Goal: Information Seeking & Learning: Find specific fact

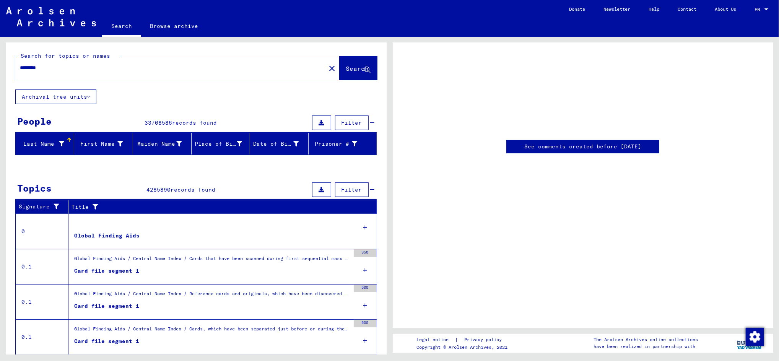
click at [327, 70] on mat-icon "close" at bounding box center [331, 68] width 9 height 9
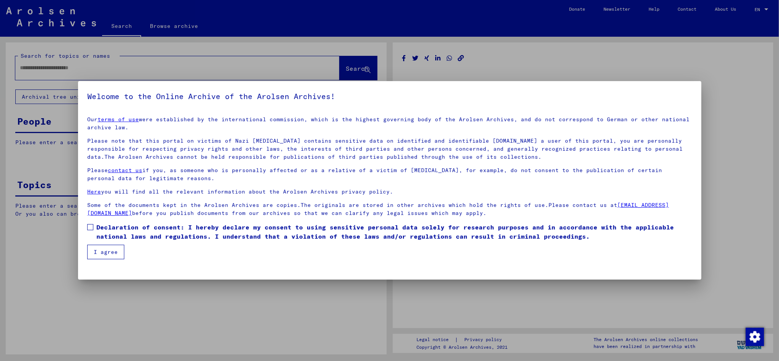
type input "********"
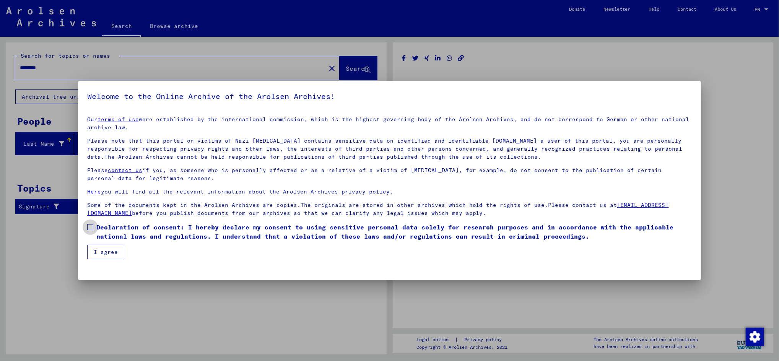
click at [91, 229] on span at bounding box center [90, 227] width 6 height 6
click at [107, 250] on button "I agree" at bounding box center [105, 252] width 37 height 15
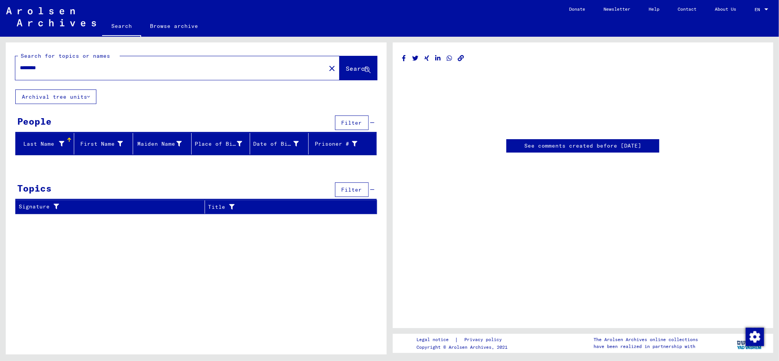
click at [600, 144] on link "See comments created before [DATE]" at bounding box center [582, 146] width 117 height 8
click at [327, 67] on mat-icon "close" at bounding box center [331, 68] width 9 height 9
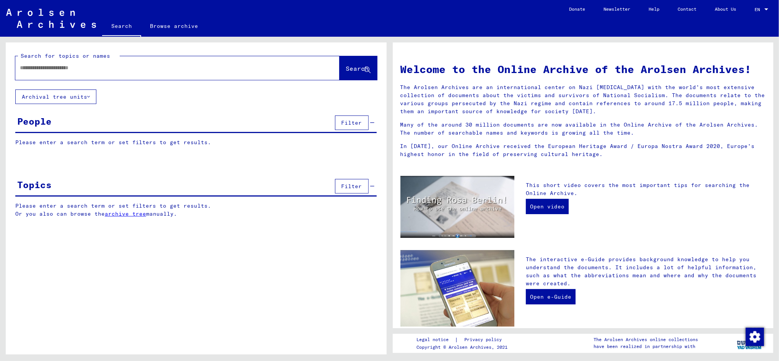
click at [150, 71] on input "text" at bounding box center [168, 68] width 297 height 8
paste input "**********"
click at [346, 72] on span "Search" at bounding box center [358, 69] width 24 height 8
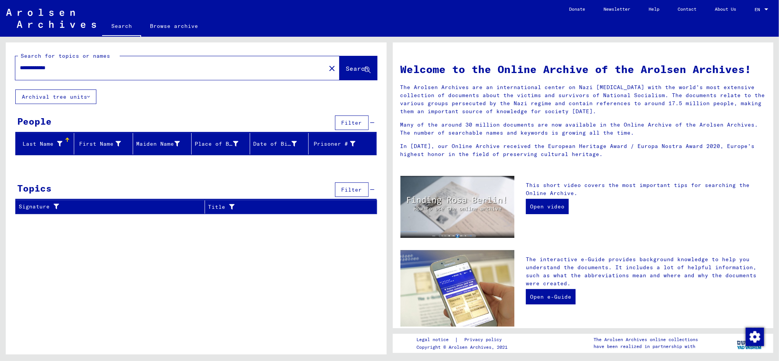
drag, startPoint x: 41, startPoint y: 69, endPoint x: 8, endPoint y: 68, distance: 33.7
click at [8, 68] on div "**********" at bounding box center [196, 65] width 381 height 47
type input "*****"
click at [352, 60] on button "Search" at bounding box center [358, 68] width 37 height 24
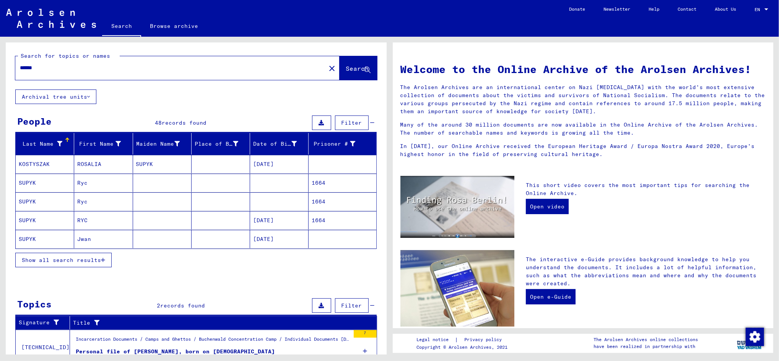
click at [59, 260] on span "Show all search results" at bounding box center [61, 260] width 79 height 7
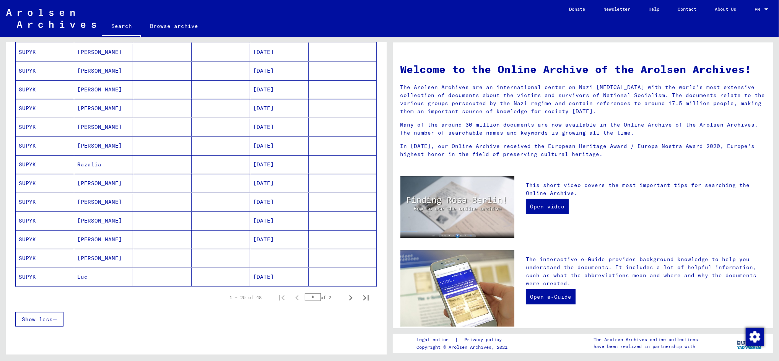
scroll to position [344, 0]
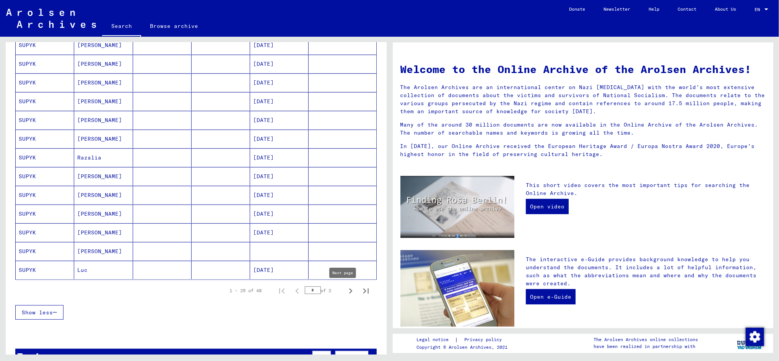
click at [345, 294] on icon "Next page" at bounding box center [350, 291] width 11 height 11
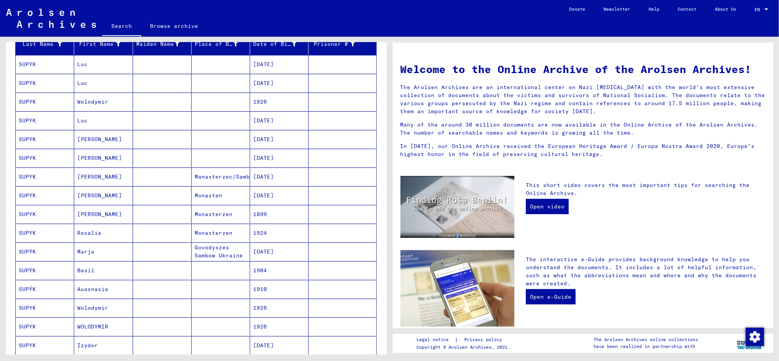
scroll to position [99, 0]
click at [260, 218] on mat-cell "1899" at bounding box center [279, 214] width 59 height 18
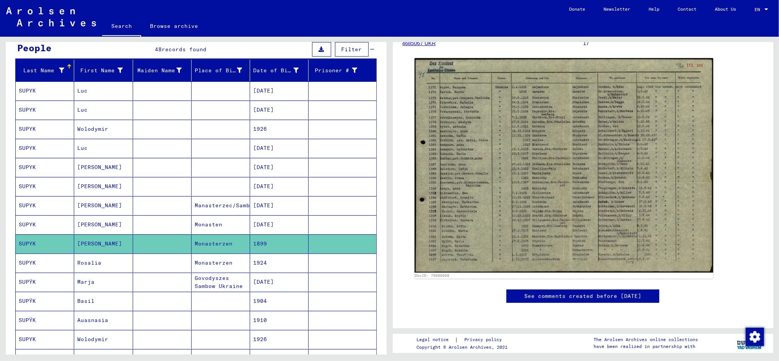
scroll to position [73, 0]
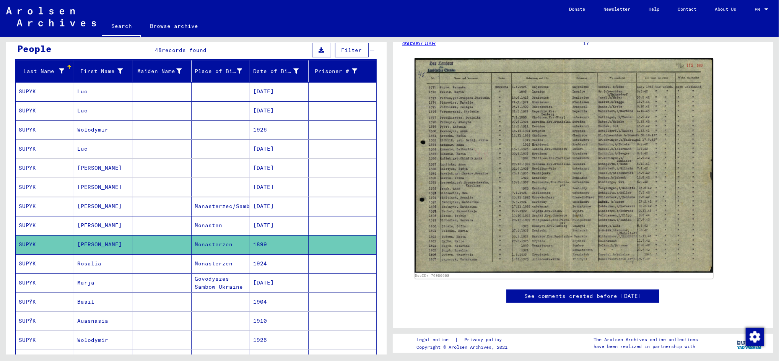
click at [236, 221] on mat-cell "Monasten" at bounding box center [221, 225] width 59 height 19
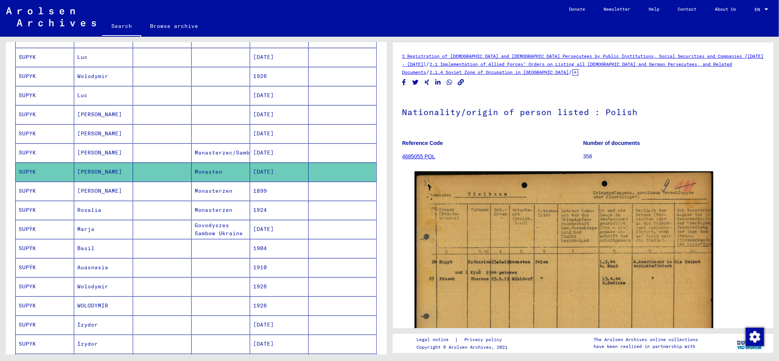
scroll to position [127, 0]
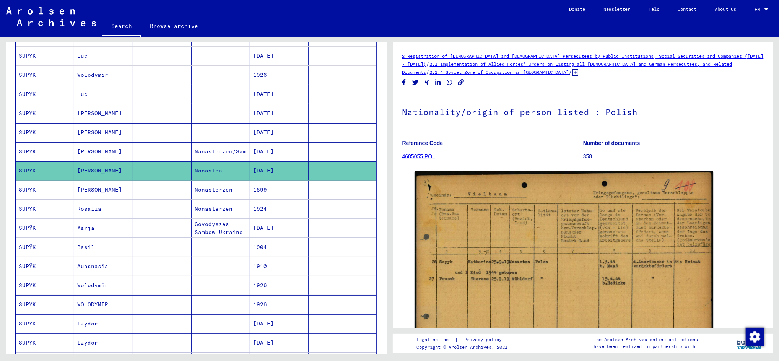
click at [229, 205] on mat-cell "Monasterzen" at bounding box center [221, 209] width 59 height 19
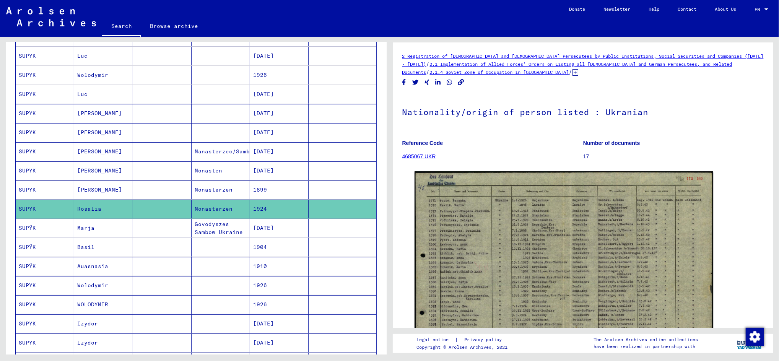
click at [235, 230] on mat-cell "Govodyszes Sambow Ukraine" at bounding box center [221, 228] width 59 height 19
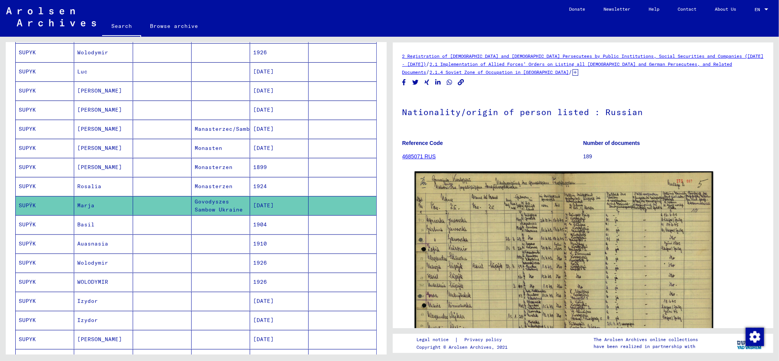
scroll to position [150, 0]
click at [221, 124] on mat-cell "Manasterzec/Sambor" at bounding box center [221, 128] width 59 height 19
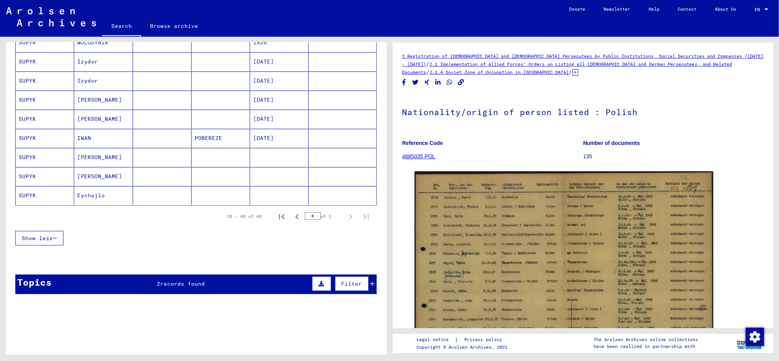
scroll to position [389, 0]
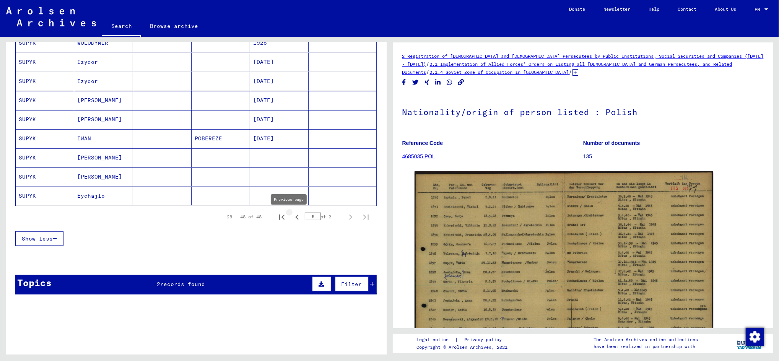
click at [295, 218] on icon "Previous page" at bounding box center [296, 217] width 3 height 5
type input "*"
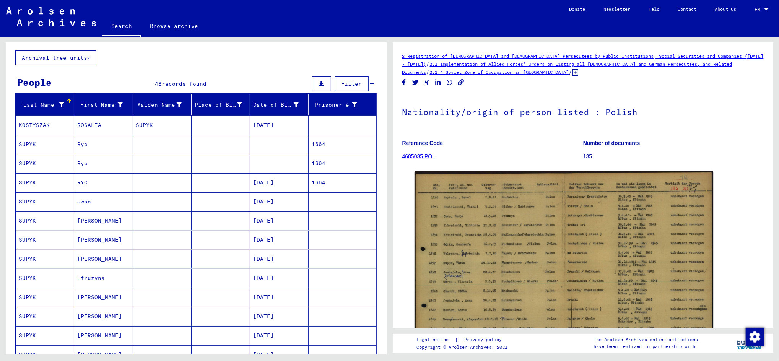
scroll to position [0, 0]
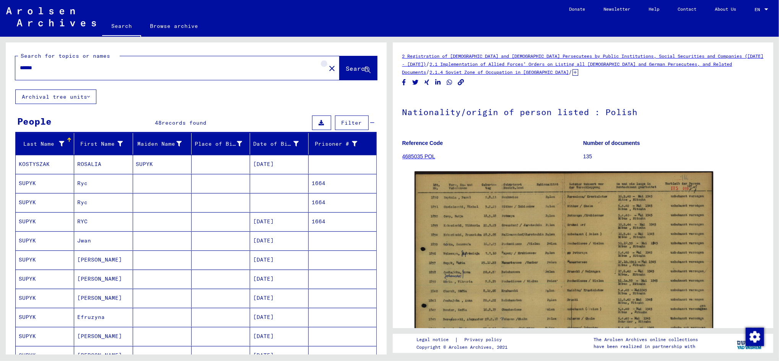
click at [327, 69] on mat-icon "close" at bounding box center [331, 68] width 9 height 9
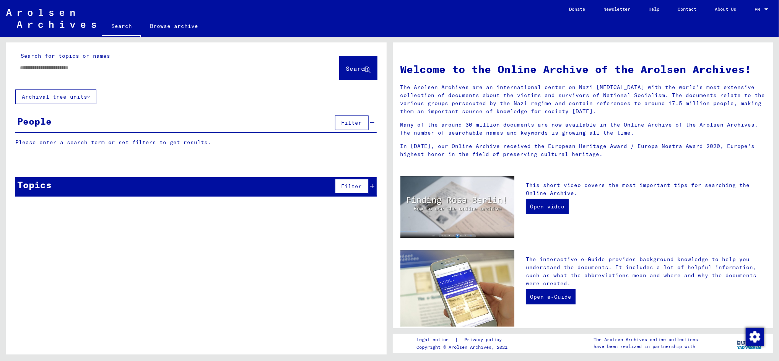
click at [170, 67] on input "text" at bounding box center [168, 68] width 297 height 8
type input "*"
type input "*******"
click at [361, 71] on span "Search" at bounding box center [357, 69] width 23 height 8
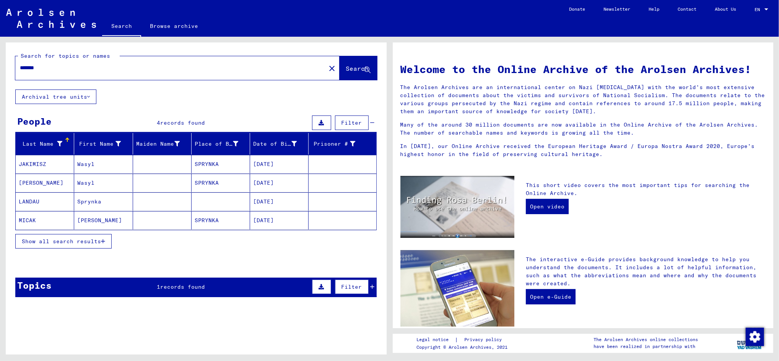
click at [166, 223] on mat-cell at bounding box center [162, 220] width 59 height 18
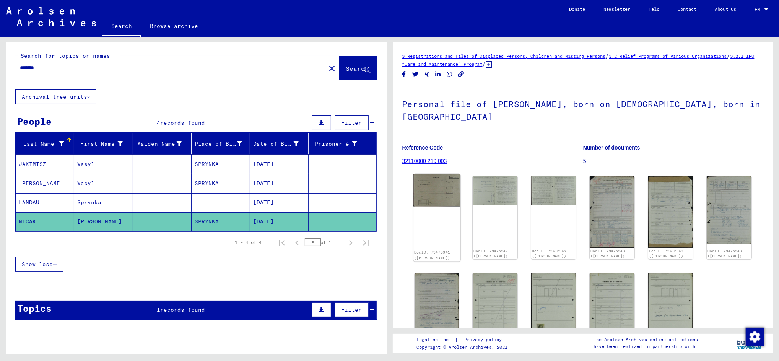
click at [454, 186] on img at bounding box center [436, 190] width 47 height 33
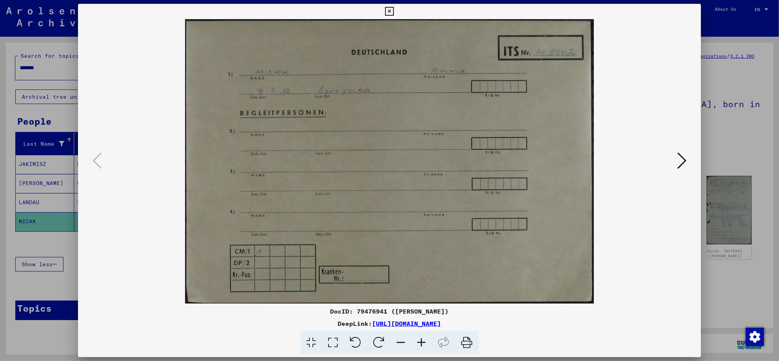
click at [685, 159] on icon at bounding box center [681, 160] width 9 height 18
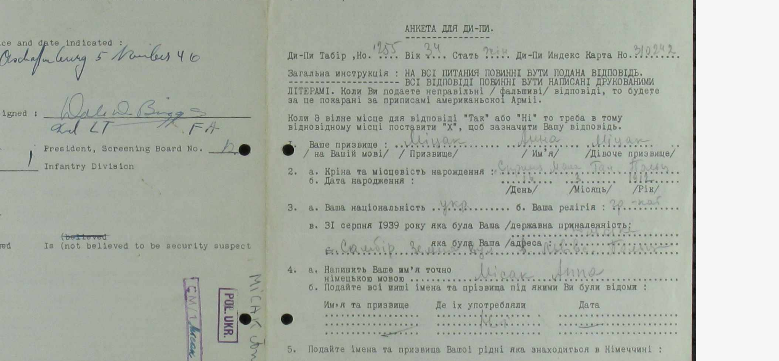
drag, startPoint x: 541, startPoint y: 123, endPoint x: 511, endPoint y: 104, distance: 35.6
click at [511, 104] on img at bounding box center [389, 161] width 571 height 285
drag, startPoint x: 522, startPoint y: 149, endPoint x: 522, endPoint y: 140, distance: 9.2
click at [522, 140] on img at bounding box center [389, 161] width 571 height 285
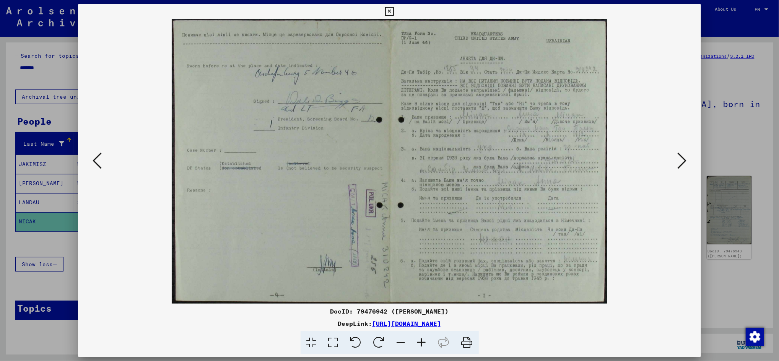
click at [680, 161] on icon at bounding box center [681, 160] width 9 height 18
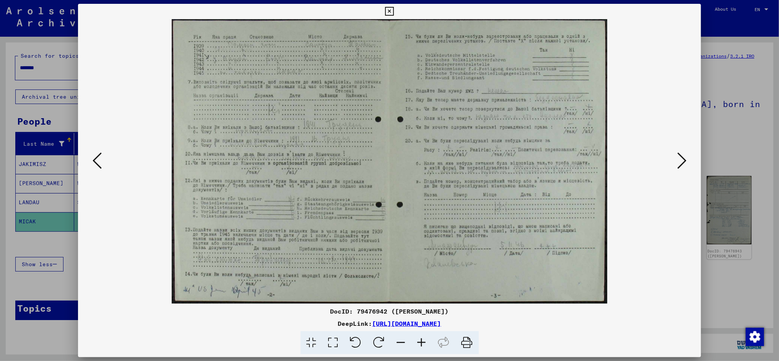
click at [681, 155] on icon at bounding box center [681, 160] width 9 height 18
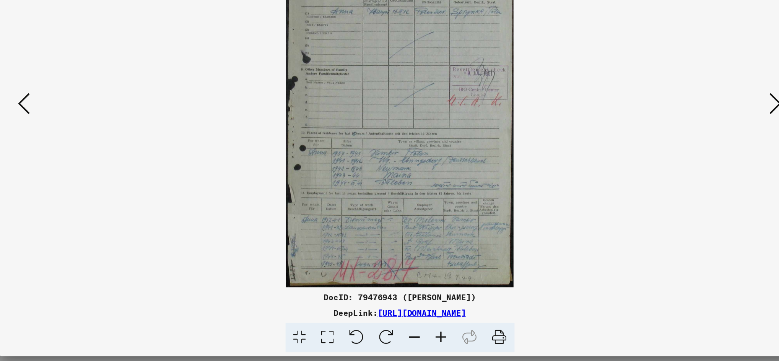
click at [676, 161] on button at bounding box center [682, 161] width 14 height 22
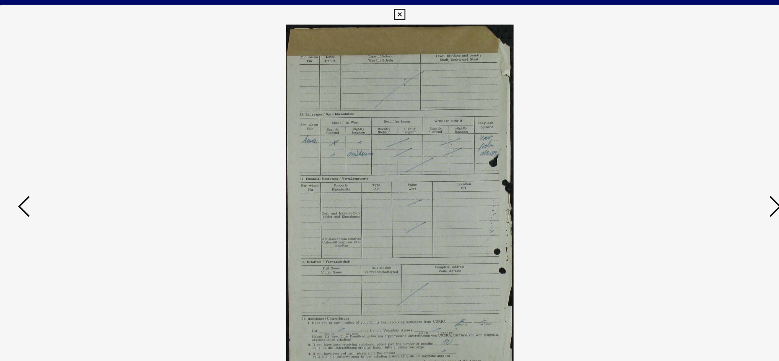
click at [680, 159] on icon at bounding box center [681, 160] width 9 height 18
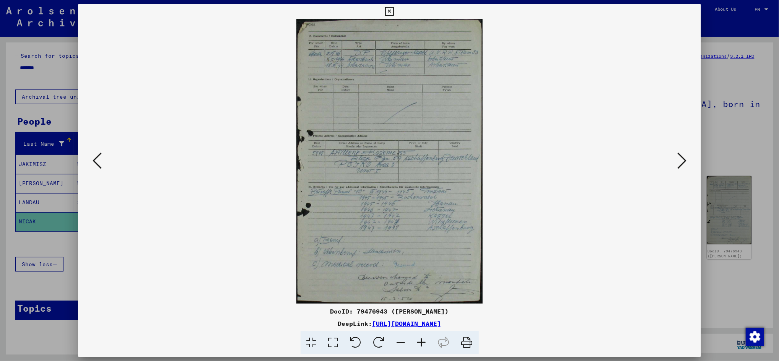
click at [685, 162] on icon at bounding box center [681, 160] width 9 height 18
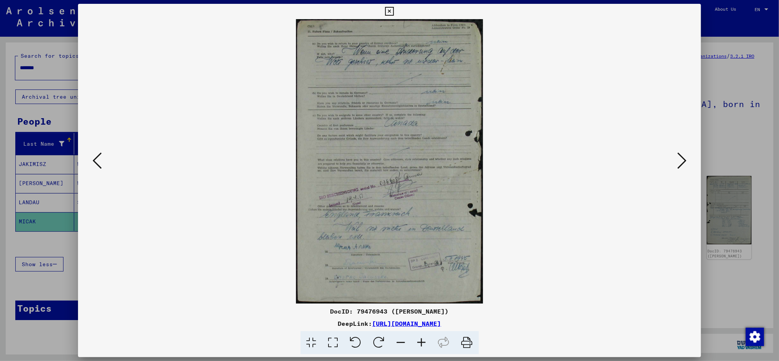
click at [681, 163] on icon at bounding box center [681, 160] width 9 height 18
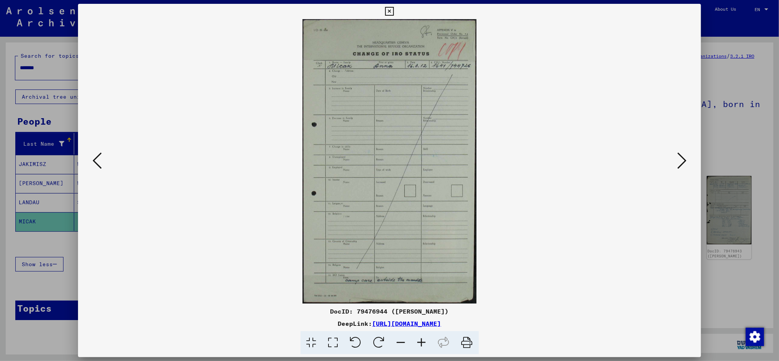
click at [677, 160] on button at bounding box center [682, 161] width 14 height 22
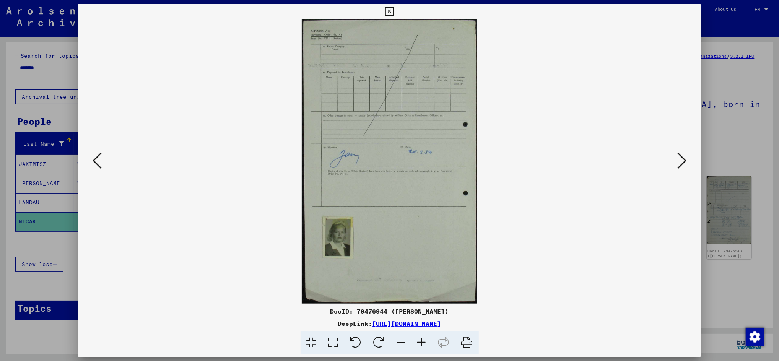
click at [680, 167] on icon at bounding box center [681, 160] width 9 height 18
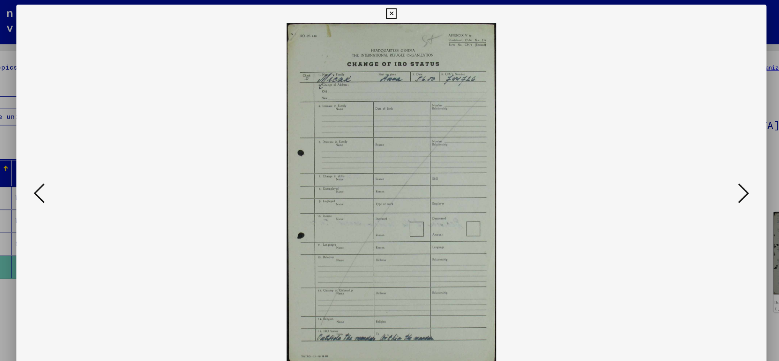
click at [678, 160] on icon at bounding box center [681, 160] width 9 height 18
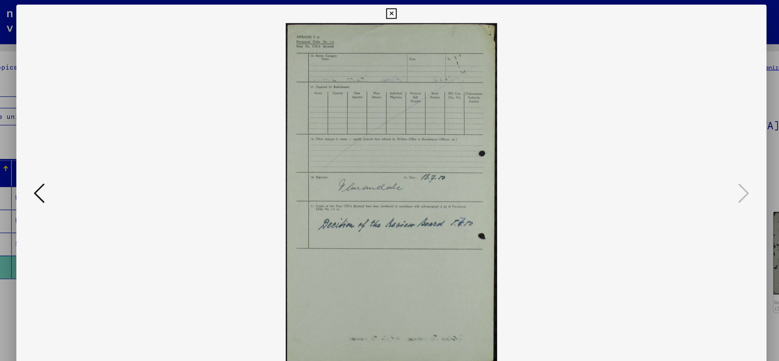
click at [711, 55] on div at bounding box center [389, 180] width 779 height 361
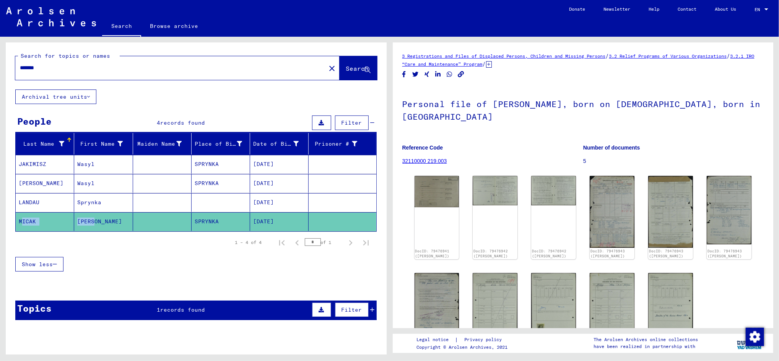
drag, startPoint x: 15, startPoint y: 221, endPoint x: 94, endPoint y: 221, distance: 78.4
click at [94, 221] on mat-row "[PERSON_NAME] [DATE]" at bounding box center [196, 221] width 361 height 19
copy mat-row "[PERSON_NAME]"
click at [327, 65] on mat-icon "close" at bounding box center [331, 68] width 9 height 9
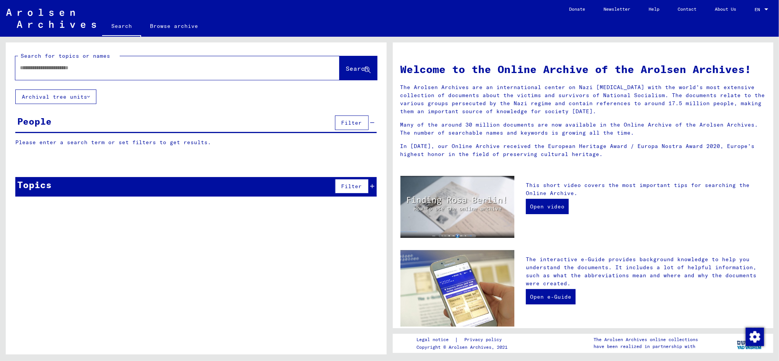
click at [187, 61] on div at bounding box center [165, 67] width 301 height 17
click at [143, 64] on input "text" at bounding box center [168, 68] width 297 height 8
paste input "**********"
click at [355, 68] on span "Search" at bounding box center [357, 69] width 23 height 8
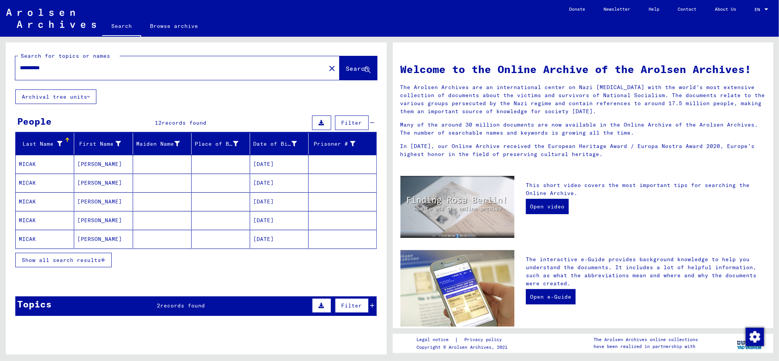
click at [95, 255] on button "Show all search results" at bounding box center [63, 260] width 96 height 15
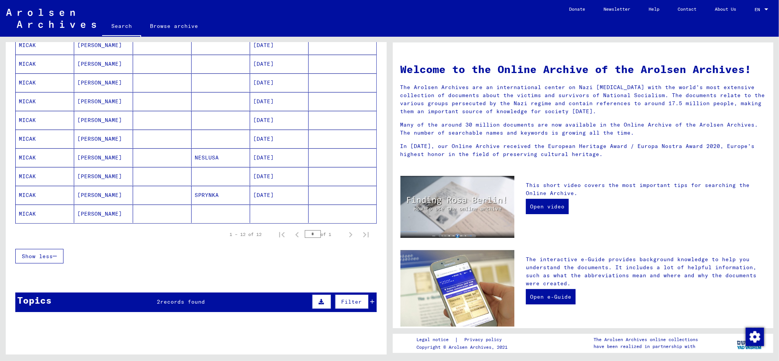
scroll to position [163, 0]
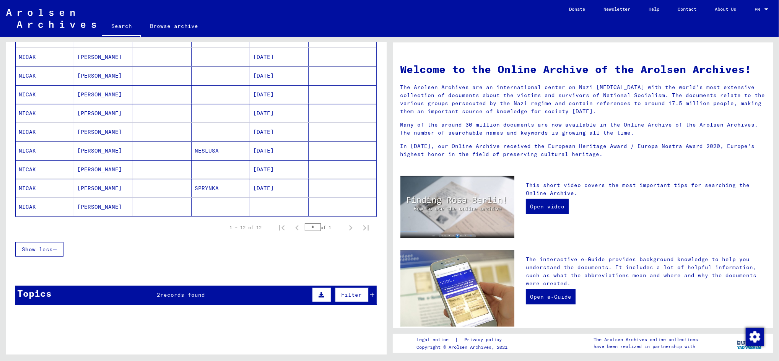
click at [252, 187] on mat-cell "[DATE]" at bounding box center [279, 188] width 59 height 18
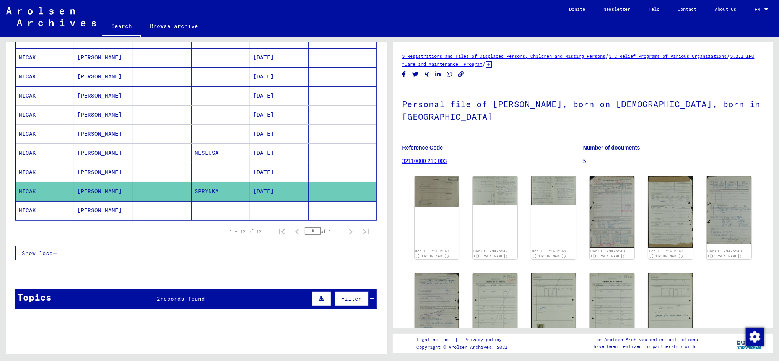
scroll to position [157, 0]
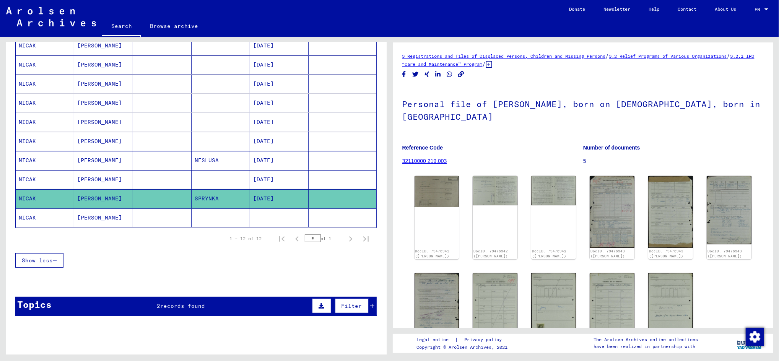
drag, startPoint x: 307, startPoint y: 159, endPoint x: 277, endPoint y: 143, distance: 34.6
click at [277, 143] on mat-cell "[DATE]" at bounding box center [279, 141] width 59 height 19
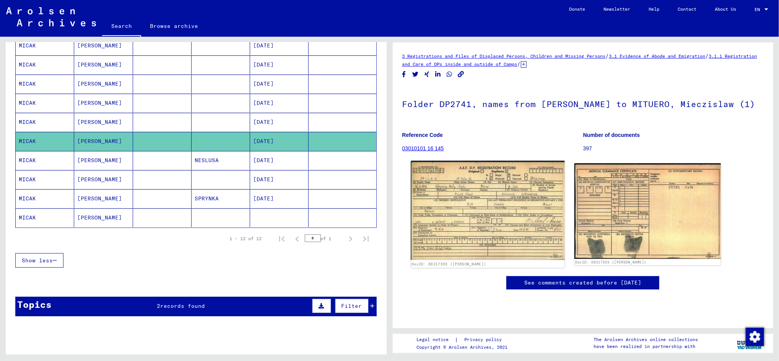
click at [493, 218] on img at bounding box center [488, 210] width 154 height 99
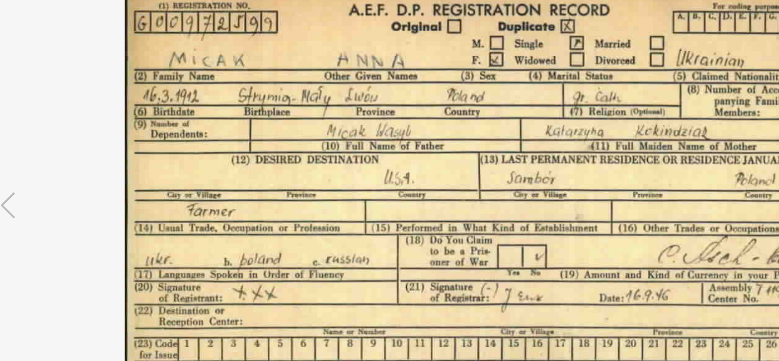
drag, startPoint x: 369, startPoint y: 109, endPoint x: 344, endPoint y: 106, distance: 25.0
click at [344, 106] on img at bounding box center [389, 161] width 571 height 285
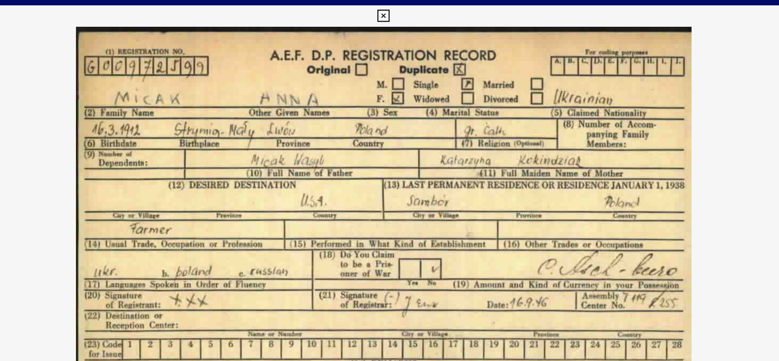
click at [388, 11] on icon at bounding box center [389, 11] width 9 height 9
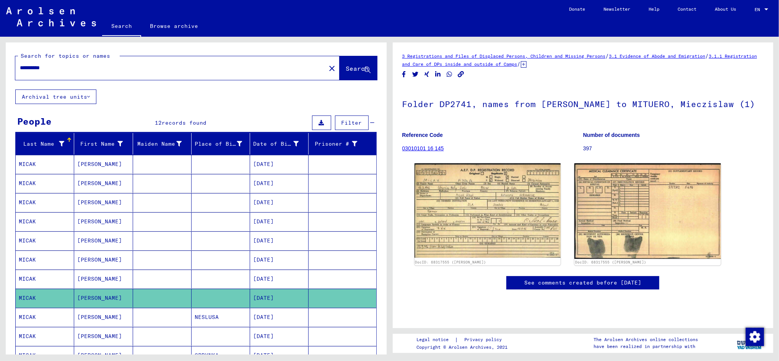
click at [127, 55] on div "**********" at bounding box center [196, 66] width 362 height 28
click at [128, 57] on div "**********" at bounding box center [177, 68] width 324 height 24
click at [128, 59] on div "**********" at bounding box center [168, 67] width 306 height 17
click at [217, 70] on input "**********" at bounding box center [170, 68] width 301 height 8
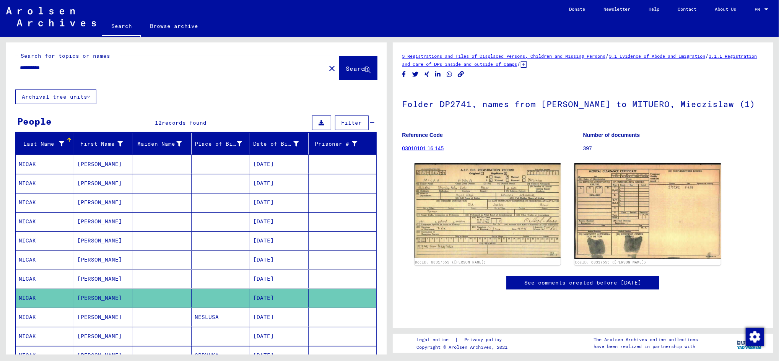
click at [217, 70] on input "**********" at bounding box center [170, 68] width 301 height 8
type input "*"
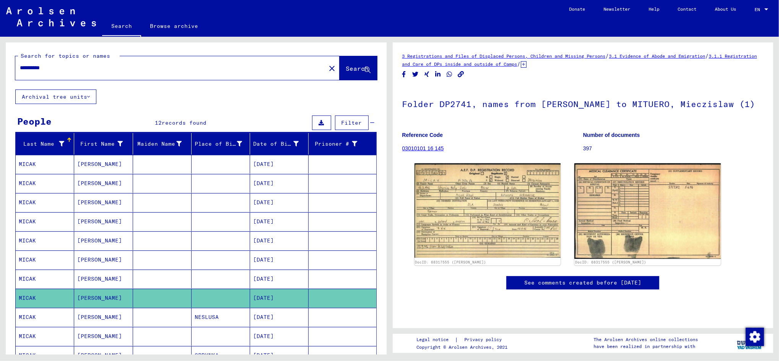
click at [358, 75] on button "Search" at bounding box center [358, 68] width 37 height 24
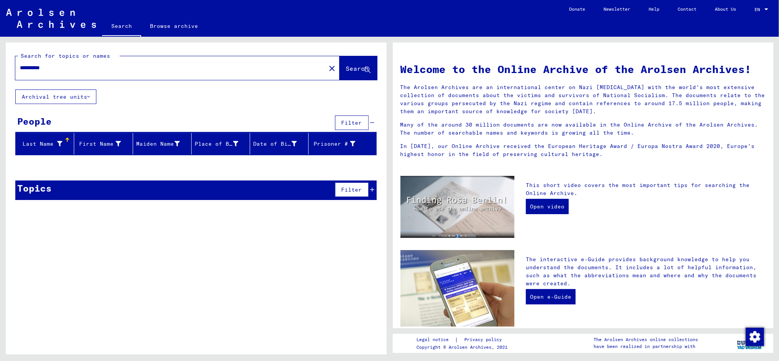
click at [130, 71] on input "**********" at bounding box center [168, 68] width 297 height 8
click at [49, 70] on input "**********" at bounding box center [168, 68] width 297 height 8
click at [66, 71] on input "**********" at bounding box center [168, 68] width 297 height 8
type input "*"
type input "******"
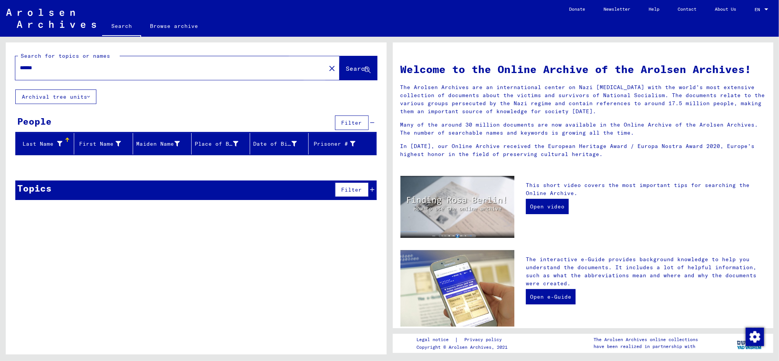
click at [346, 66] on span "Search" at bounding box center [357, 69] width 23 height 8
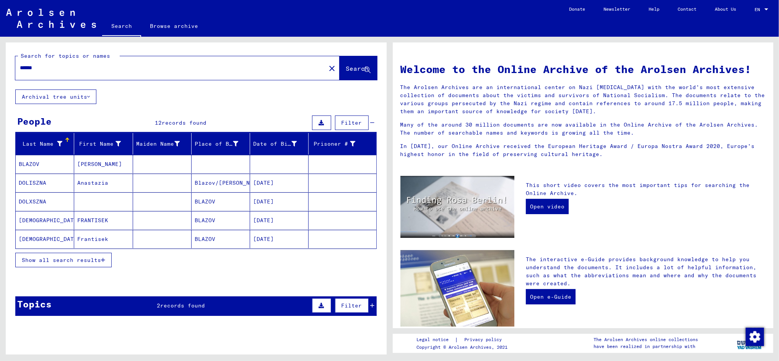
click at [221, 186] on mat-cell "Blazov/[PERSON_NAME]" at bounding box center [221, 183] width 59 height 18
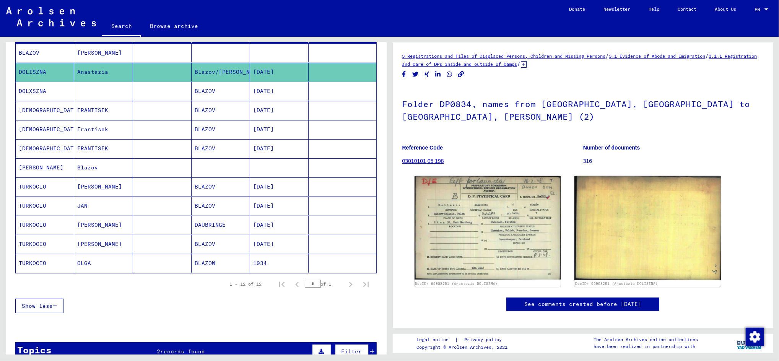
scroll to position [111, 0]
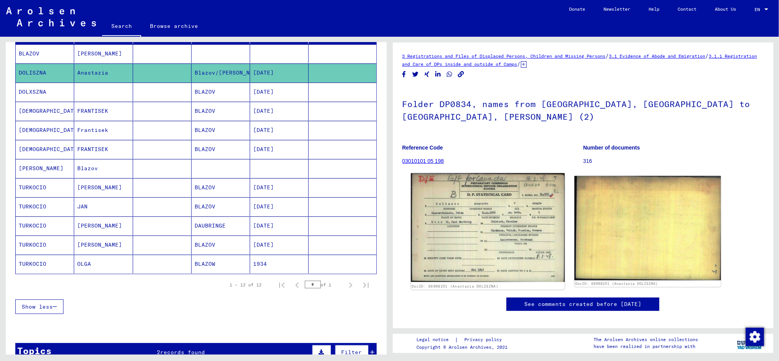
click at [491, 201] on img at bounding box center [488, 227] width 154 height 109
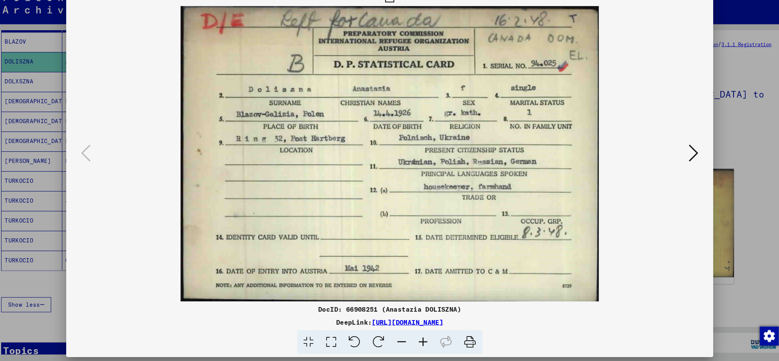
scroll to position [0, 0]
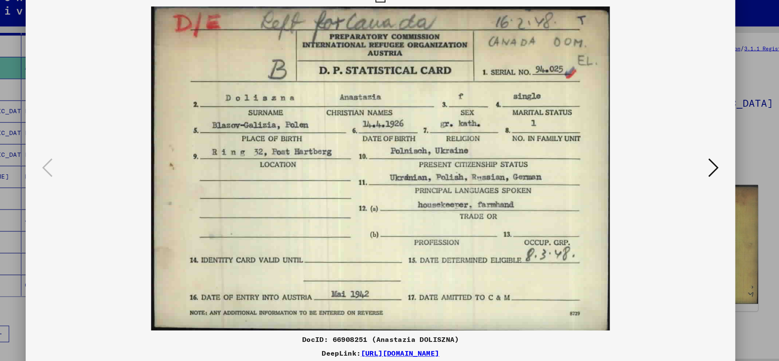
click at [722, 121] on div at bounding box center [389, 180] width 779 height 361
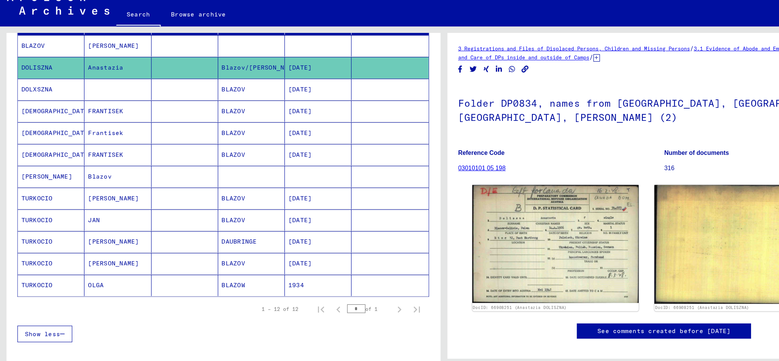
click at [84, 112] on mat-cell "FRANTISEK" at bounding box center [103, 111] width 59 height 19
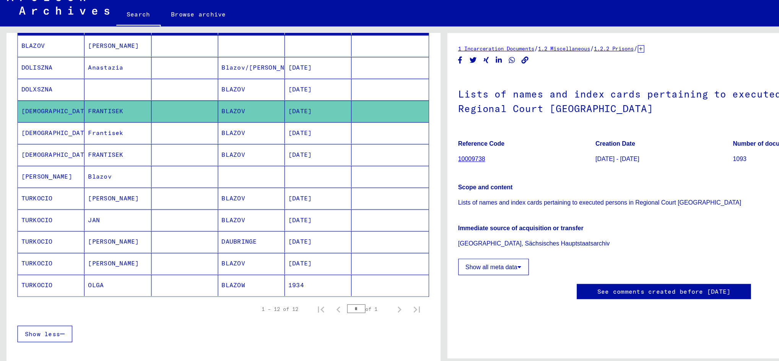
click at [253, 134] on mat-cell "[DATE]" at bounding box center [279, 130] width 59 height 19
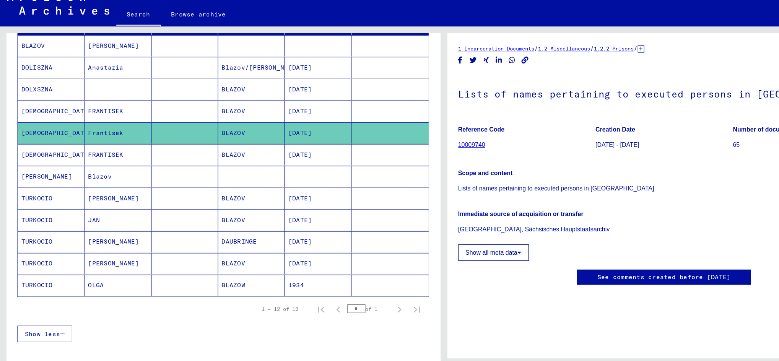
click at [199, 154] on mat-cell "BLAZOV" at bounding box center [221, 149] width 59 height 19
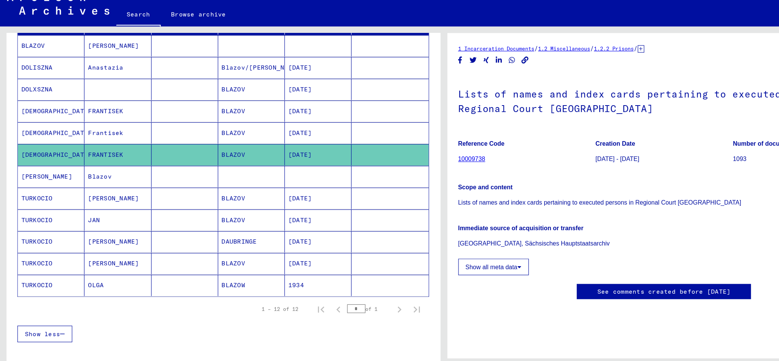
click at [182, 194] on mat-cell at bounding box center [162, 187] width 59 height 19
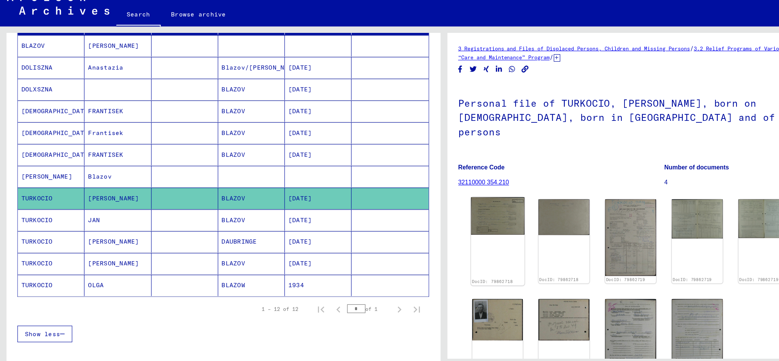
click at [443, 195] on img at bounding box center [436, 203] width 47 height 33
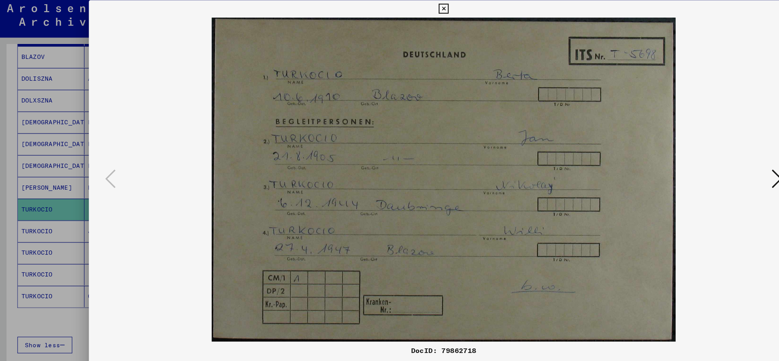
click at [675, 158] on button at bounding box center [682, 161] width 14 height 22
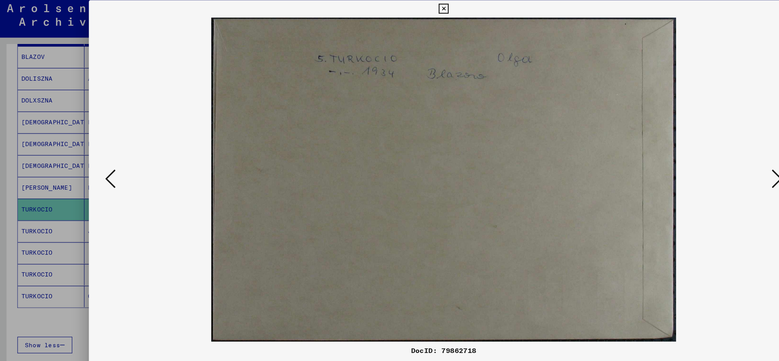
click at [675, 158] on button at bounding box center [682, 161] width 14 height 22
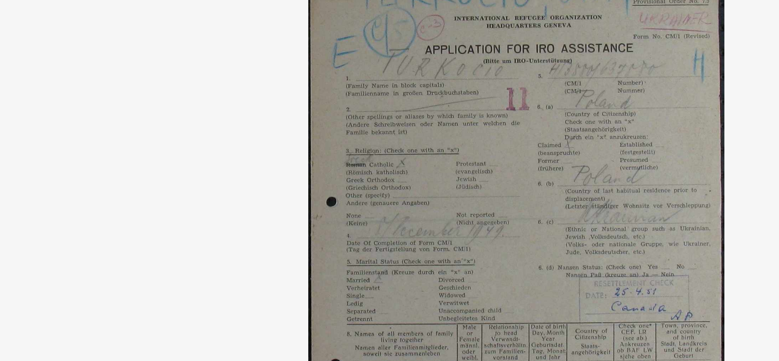
drag, startPoint x: 381, startPoint y: 110, endPoint x: 358, endPoint y: 83, distance: 35.0
click at [358, 83] on img at bounding box center [389, 161] width 571 height 285
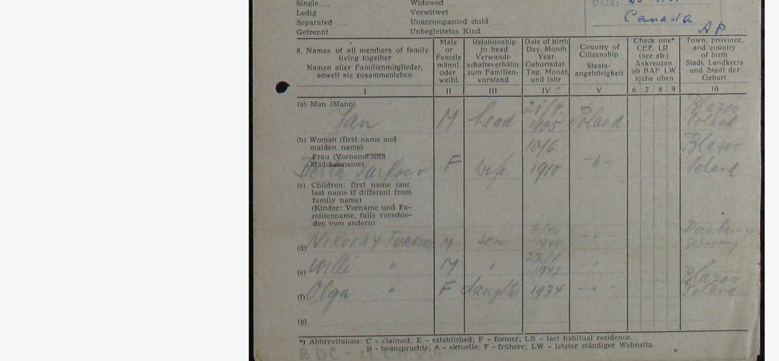
drag, startPoint x: 437, startPoint y: 235, endPoint x: 434, endPoint y: 224, distance: 12.0
click at [434, 224] on img at bounding box center [389, 161] width 571 height 285
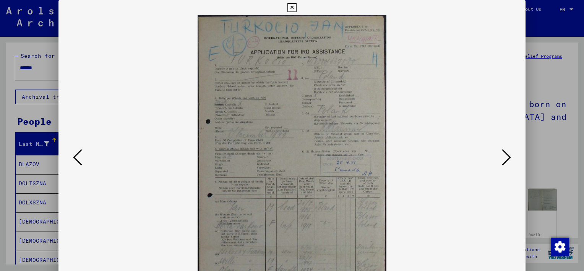
drag, startPoint x: 2238, startPoint y: 6, endPoint x: 398, endPoint y: 158, distance: 1845.7
click at [398, 158] on img at bounding box center [292, 157] width 415 height 285
click at [505, 153] on icon at bounding box center [506, 157] width 9 height 18
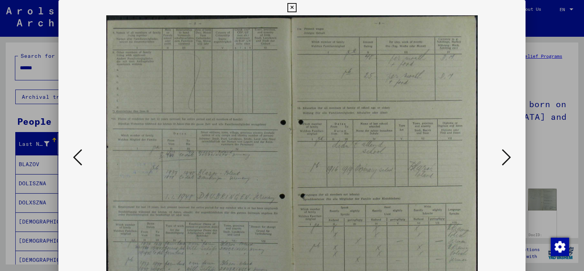
click at [504, 153] on icon at bounding box center [506, 157] width 9 height 18
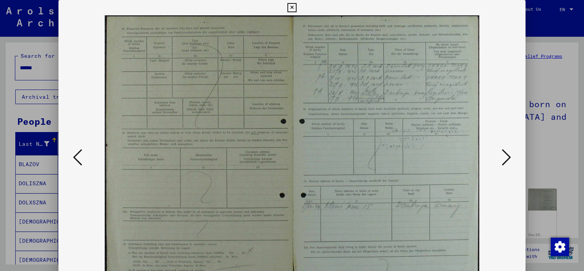
click at [504, 153] on icon at bounding box center [506, 157] width 9 height 18
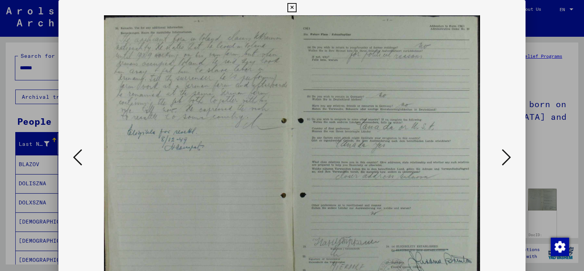
click at [504, 153] on icon at bounding box center [506, 157] width 9 height 18
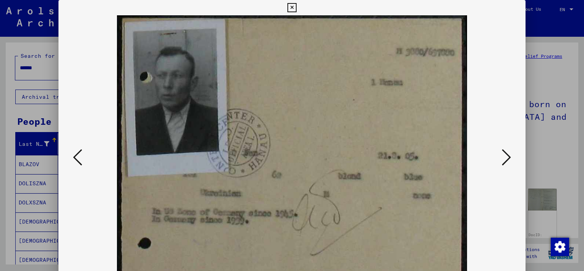
click at [504, 153] on icon at bounding box center [506, 157] width 9 height 18
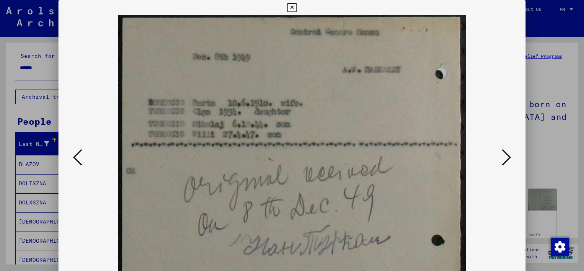
click at [504, 153] on icon at bounding box center [506, 157] width 9 height 18
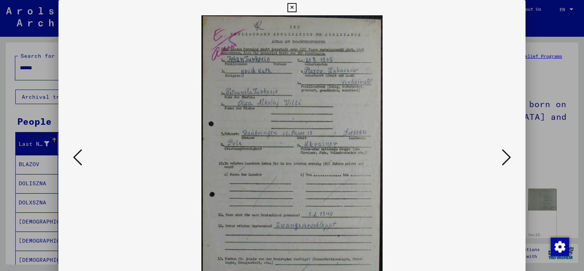
click at [507, 153] on icon at bounding box center [506, 157] width 9 height 18
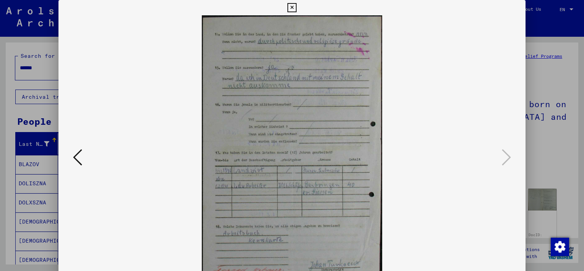
click at [547, 135] on div at bounding box center [292, 135] width 584 height 271
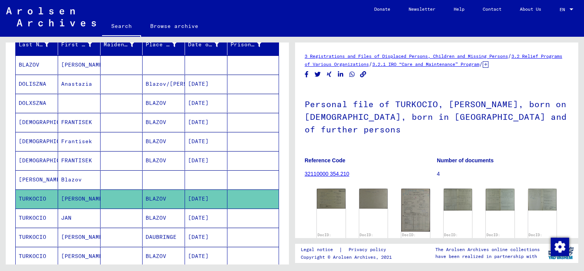
scroll to position [101, 0]
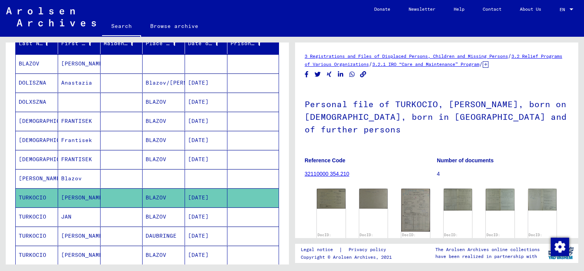
click at [95, 215] on mat-cell "JAN" at bounding box center [79, 216] width 42 height 19
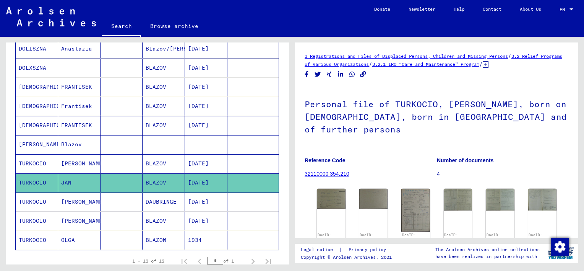
scroll to position [139, 0]
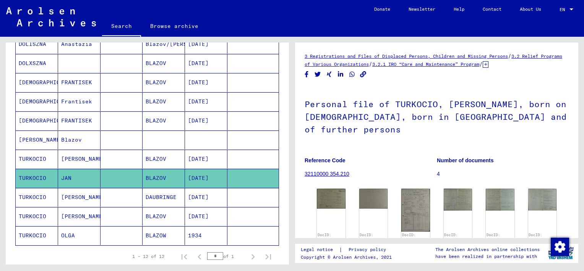
click at [90, 207] on mat-cell "[PERSON_NAME]" at bounding box center [79, 216] width 42 height 19
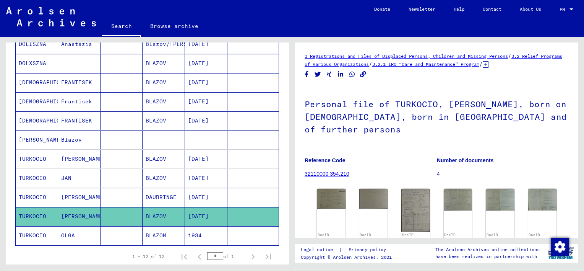
click at [139, 231] on mat-cell at bounding box center [122, 235] width 42 height 19
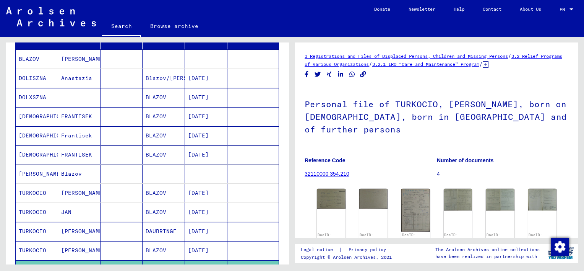
scroll to position [106, 0]
click at [84, 91] on mat-cell at bounding box center [79, 97] width 42 height 19
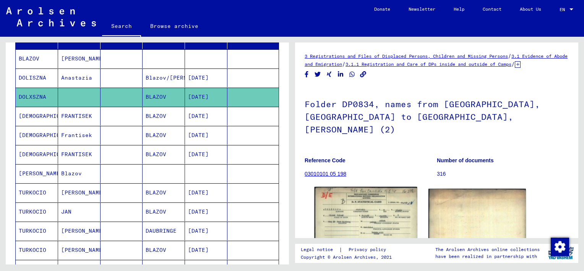
click at [366, 197] on img at bounding box center [366, 223] width 102 height 73
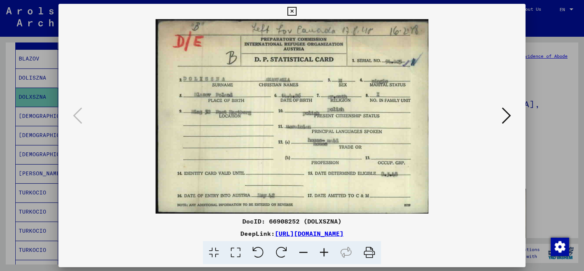
click at [556, 151] on div at bounding box center [292, 135] width 584 height 271
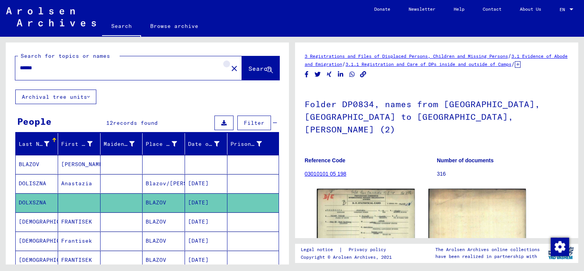
click at [230, 72] on mat-icon "close" at bounding box center [234, 68] width 9 height 9
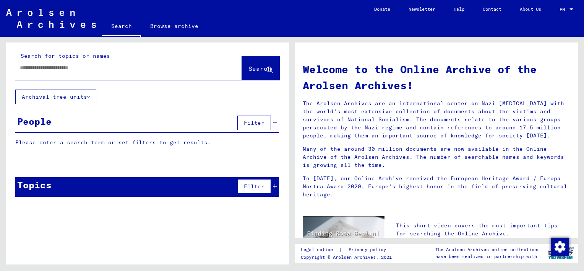
click at [173, 63] on div at bounding box center [117, 67] width 204 height 17
click at [135, 67] on input "text" at bounding box center [119, 68] width 199 height 8
type input "*****"
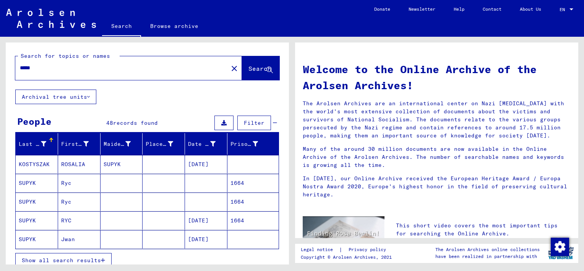
click at [123, 176] on mat-cell at bounding box center [122, 183] width 42 height 18
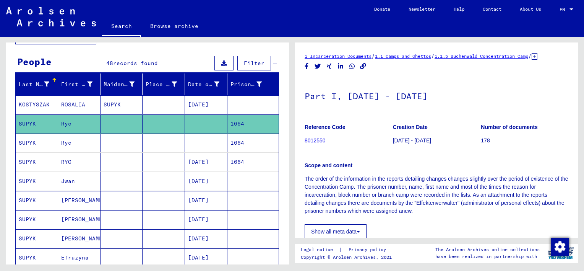
scroll to position [60, 0]
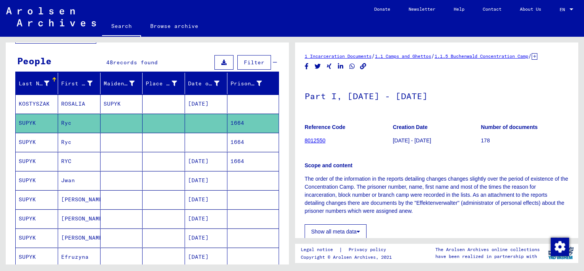
click at [148, 158] on mat-cell at bounding box center [164, 161] width 42 height 19
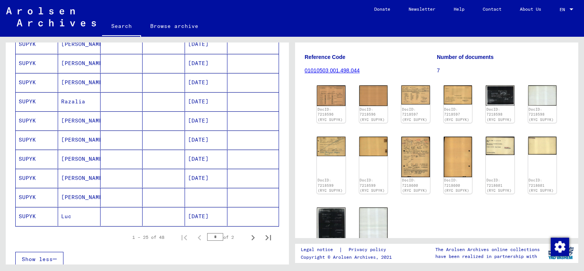
scroll to position [407, 0]
click at [248, 233] on icon "Next page" at bounding box center [253, 237] width 11 height 11
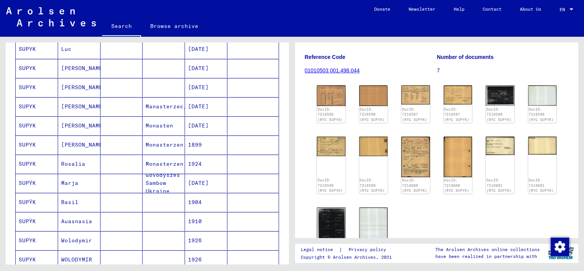
scroll to position [162, 0]
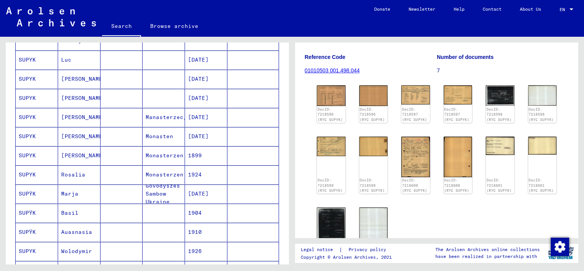
click at [168, 133] on mat-cell "Monasten" at bounding box center [164, 136] width 42 height 19
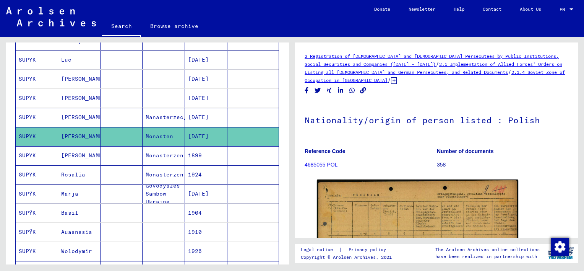
click at [154, 121] on mat-cell "Manasterzec/Sambor" at bounding box center [164, 117] width 42 height 19
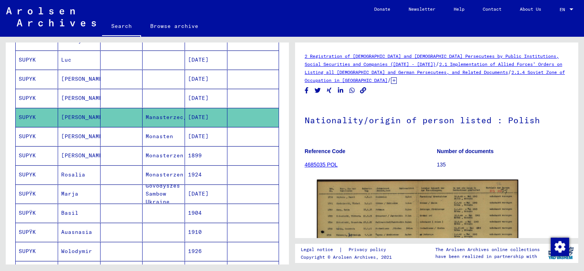
click at [153, 165] on mat-cell "Monasterzen" at bounding box center [164, 174] width 42 height 19
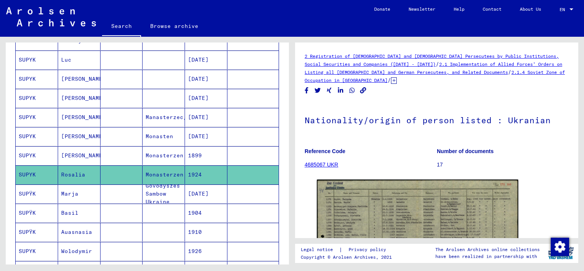
click at [156, 150] on mat-cell "Monasterzen" at bounding box center [164, 155] width 42 height 19
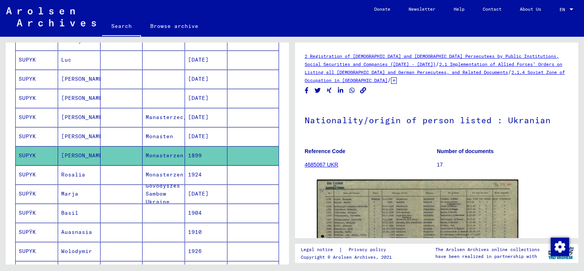
click at [155, 189] on mat-cell "Govodyszes Sambow Ukraine" at bounding box center [164, 193] width 42 height 19
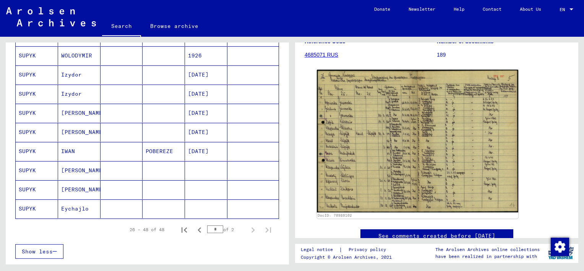
scroll to position [382, 0]
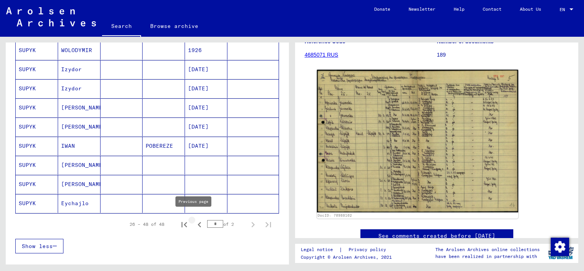
click at [194, 223] on icon "Previous page" at bounding box center [199, 224] width 11 height 11
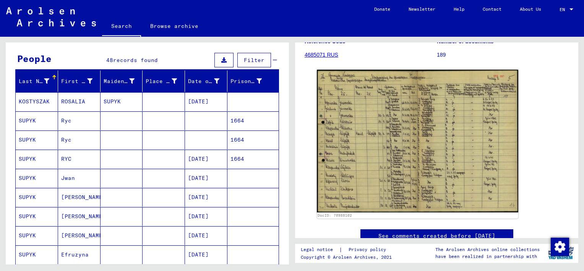
scroll to position [62, 0]
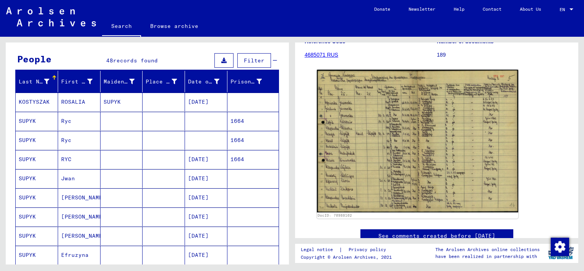
click at [203, 161] on mat-cell "[DATE]" at bounding box center [206, 159] width 42 height 19
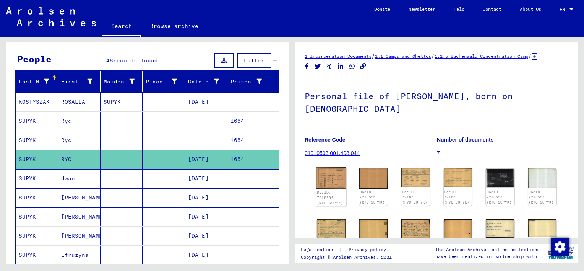
click at [325, 169] on img at bounding box center [331, 177] width 30 height 21
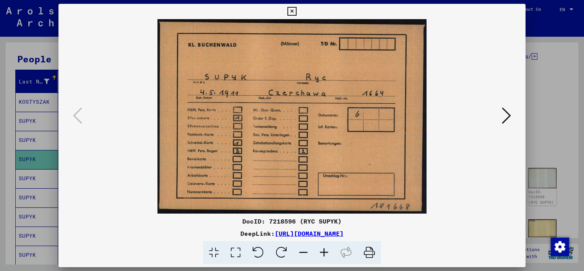
click at [549, 147] on div at bounding box center [292, 135] width 584 height 271
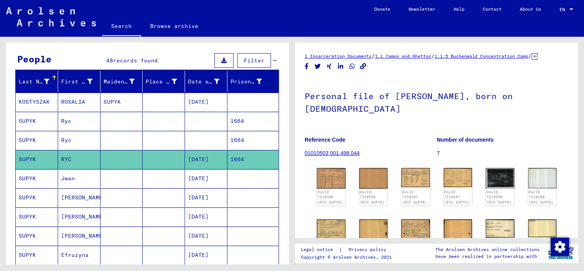
click at [127, 174] on mat-cell at bounding box center [122, 178] width 42 height 19
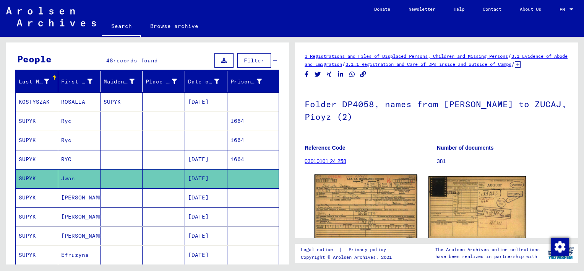
click at [362, 200] on img at bounding box center [366, 206] width 102 height 65
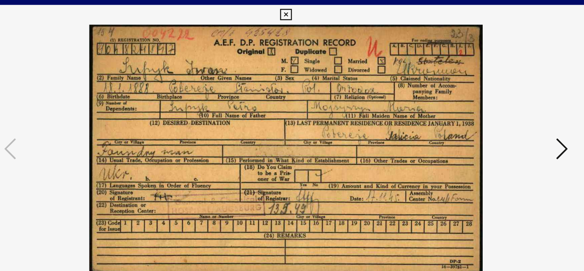
click at [505, 116] on icon at bounding box center [506, 115] width 9 height 18
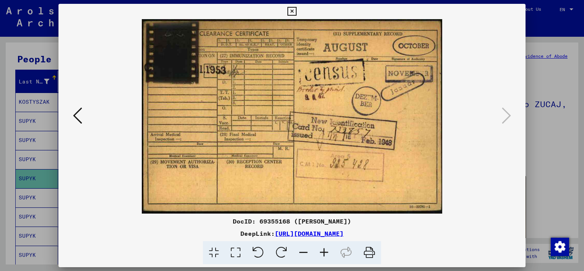
click at [563, 156] on div at bounding box center [292, 135] width 584 height 271
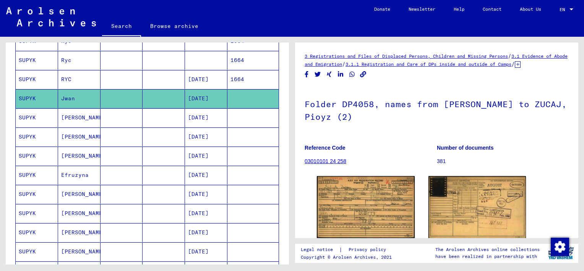
scroll to position [143, 0]
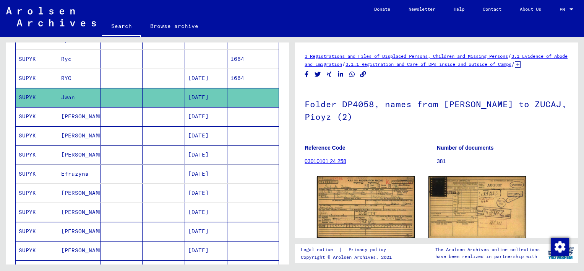
click at [205, 187] on mat-cell "[DATE]" at bounding box center [206, 193] width 42 height 19
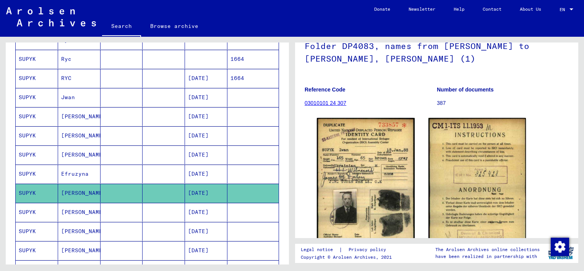
scroll to position [60, 0]
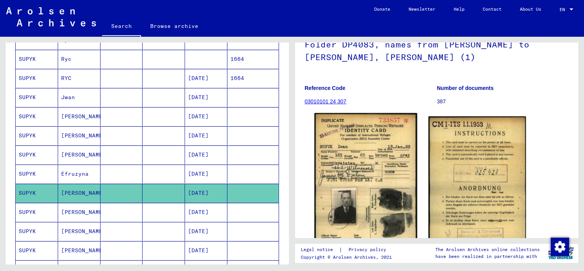
click at [341, 165] on img at bounding box center [366, 179] width 102 height 133
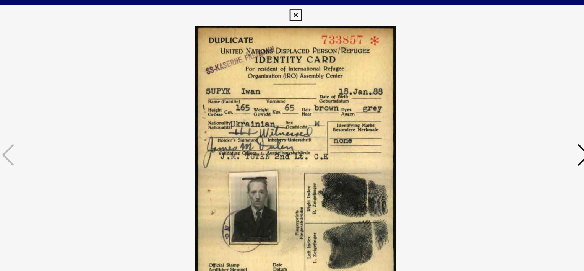
click at [506, 118] on icon at bounding box center [506, 115] width 9 height 18
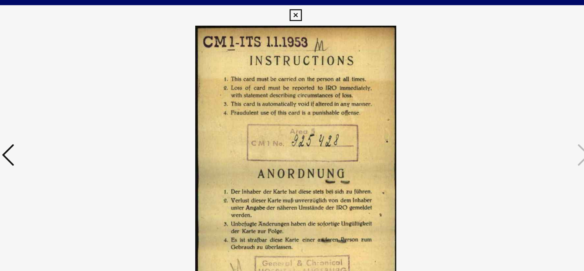
click at [78, 116] on icon at bounding box center [77, 115] width 9 height 18
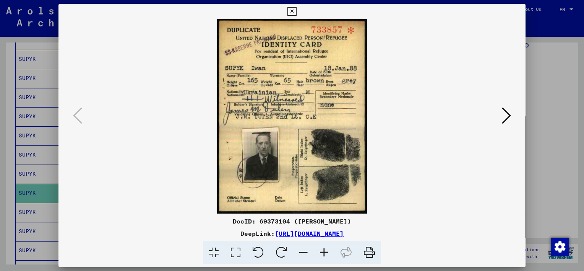
click at [24, 189] on div at bounding box center [292, 135] width 584 height 271
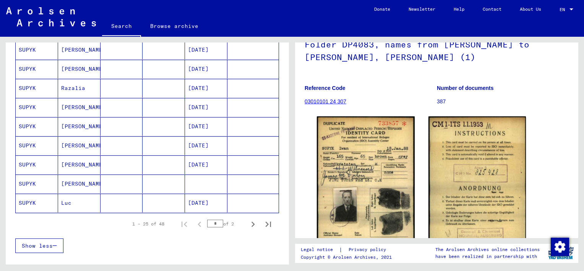
scroll to position [421, 0]
click at [248, 221] on icon "Next page" at bounding box center [253, 223] width 11 height 11
type input "*"
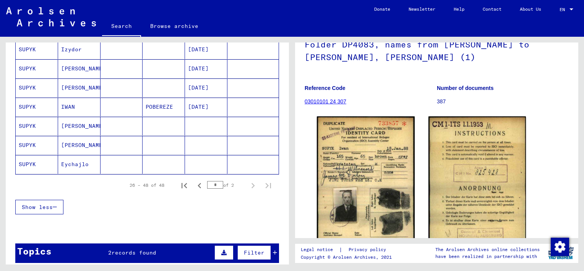
scroll to position [410, 0]
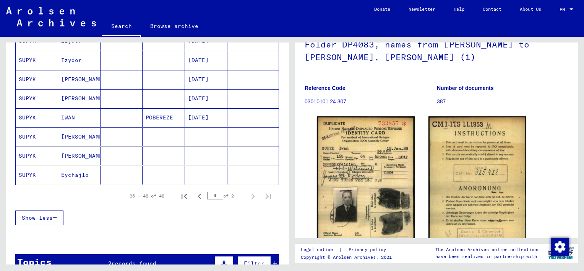
click at [174, 114] on mat-cell "POBEREZE" at bounding box center [164, 117] width 42 height 19
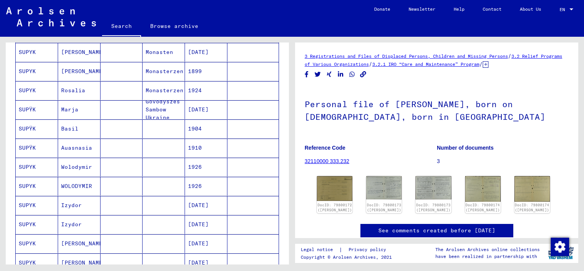
scroll to position [240, 0]
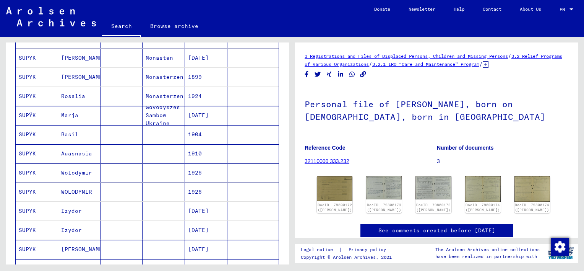
click at [191, 149] on mat-cell "1910" at bounding box center [206, 153] width 42 height 19
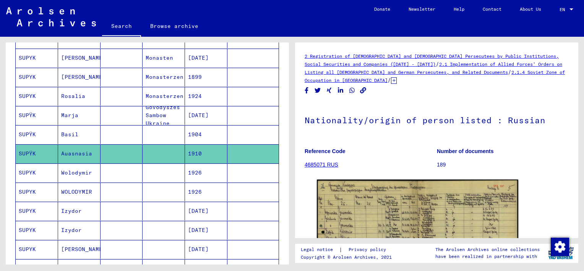
click at [195, 131] on mat-cell "1904" at bounding box center [206, 134] width 42 height 19
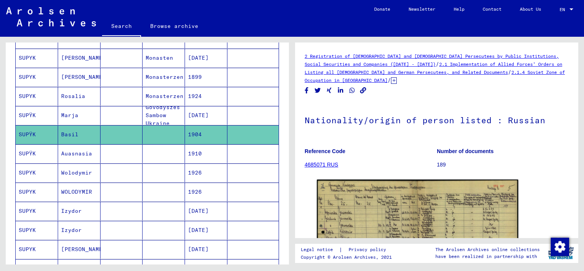
click at [204, 152] on mat-cell "1910" at bounding box center [206, 153] width 42 height 19
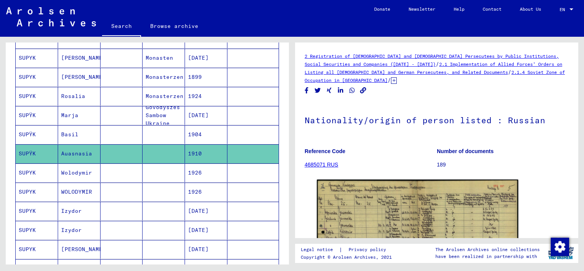
click at [202, 137] on mat-cell "1904" at bounding box center [206, 134] width 42 height 19
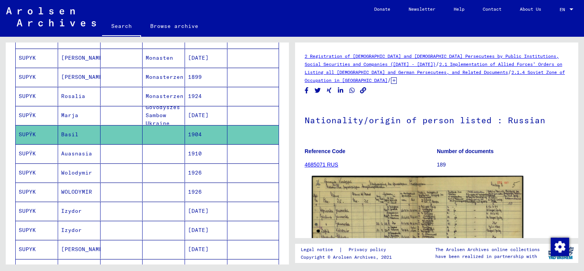
click at [362, 210] on img at bounding box center [417, 251] width 211 height 150
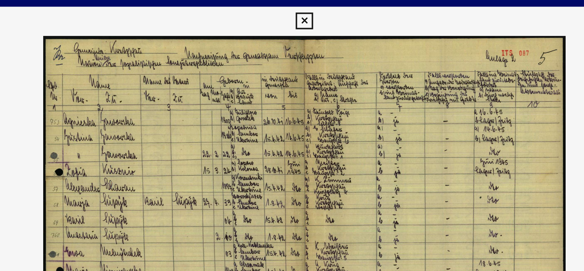
click at [293, 10] on icon at bounding box center [292, 11] width 9 height 9
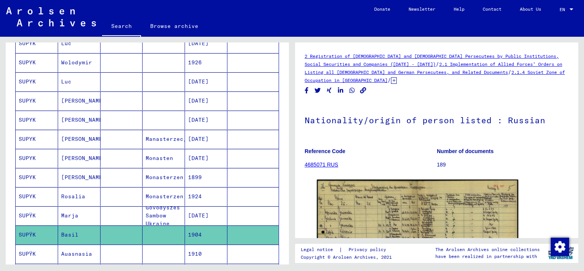
scroll to position [135, 0]
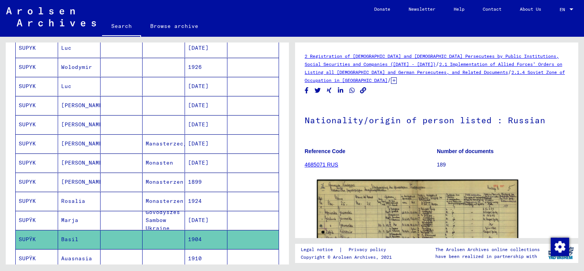
click at [192, 177] on mat-cell "1899" at bounding box center [206, 181] width 42 height 19
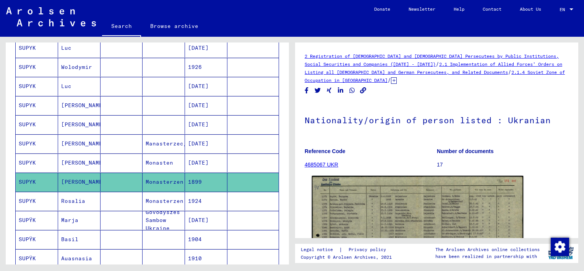
click at [364, 191] on img at bounding box center [417, 252] width 211 height 152
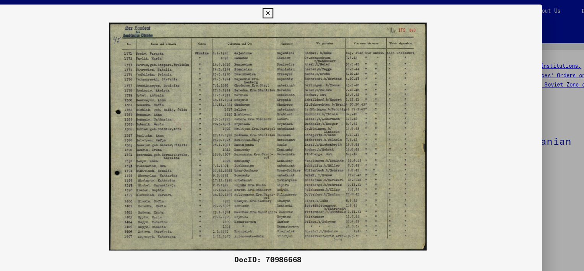
click at [559, 148] on div at bounding box center [292, 135] width 584 height 271
